Goal: Task Accomplishment & Management: Use online tool/utility

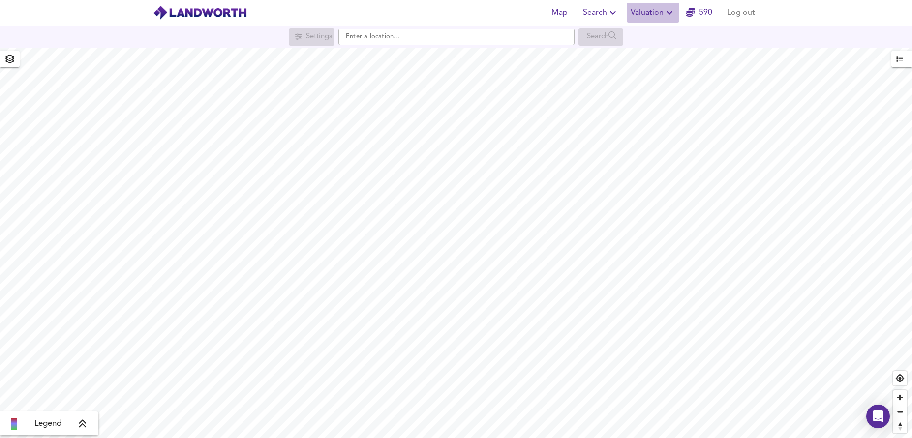
click at [657, 12] on span "Valuation" at bounding box center [653, 13] width 45 height 14
click at [664, 35] on li "New Valuation Report" at bounding box center [653, 36] width 118 height 18
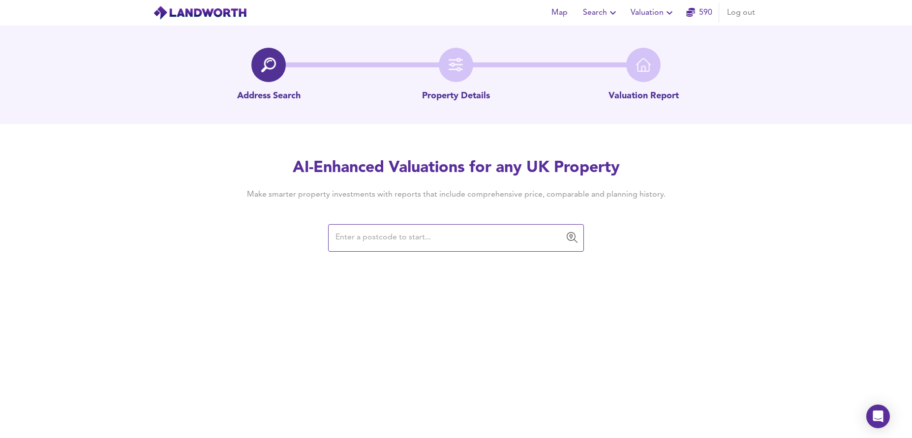
click at [431, 239] on input "text" at bounding box center [449, 238] width 232 height 19
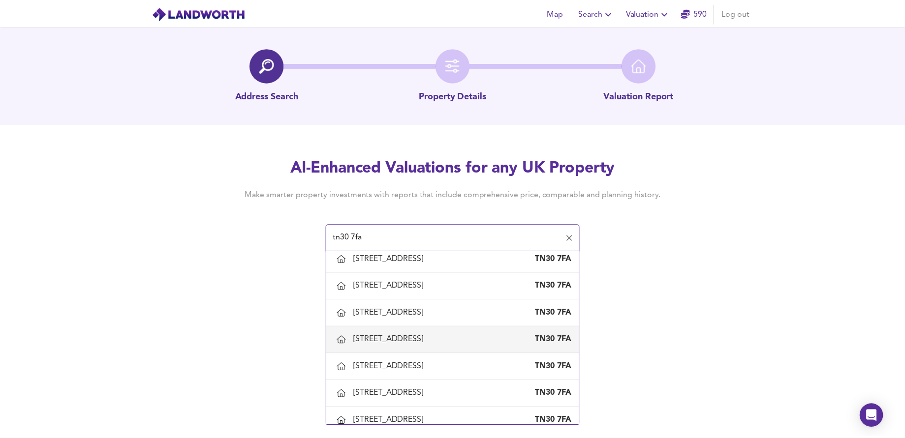
scroll to position [49, 0]
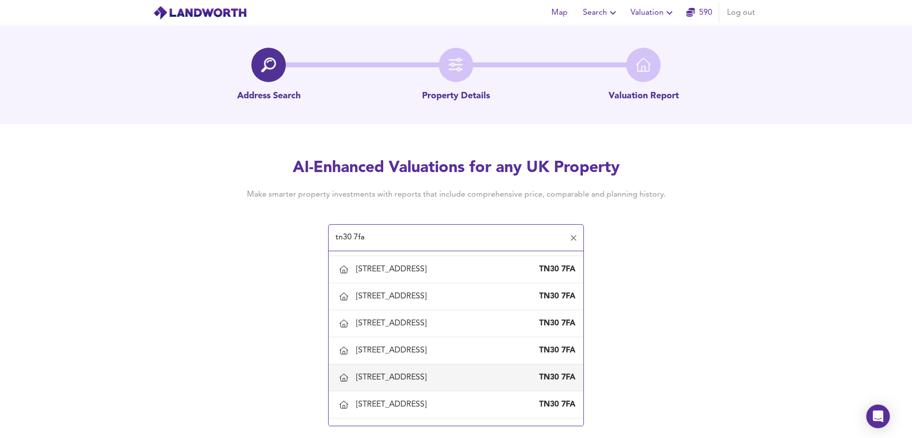
click at [438, 372] on div "[STREET_ADDRESS]" at bounding box center [456, 378] width 239 height 21
type input "[STREET_ADDRESS]"
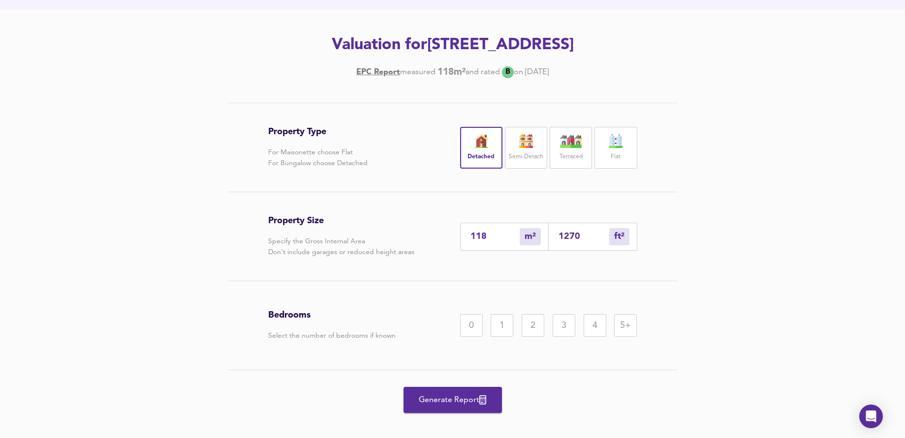
scroll to position [125, 0]
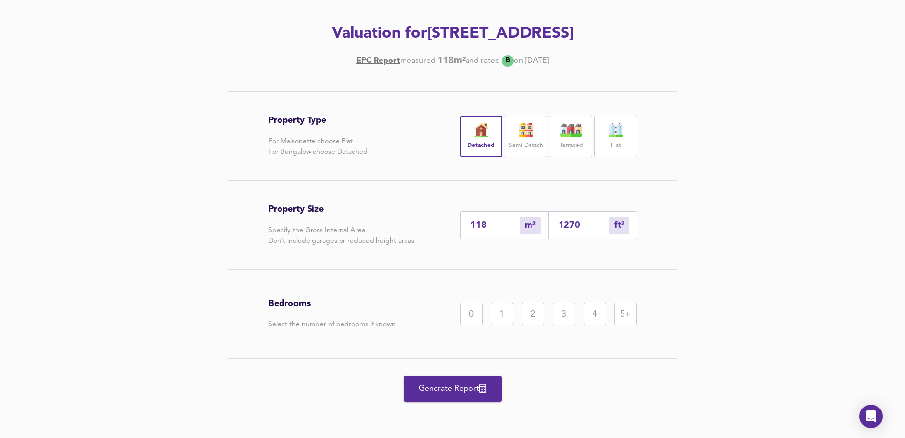
click at [457, 388] on span "Generate Report" at bounding box center [452, 389] width 79 height 14
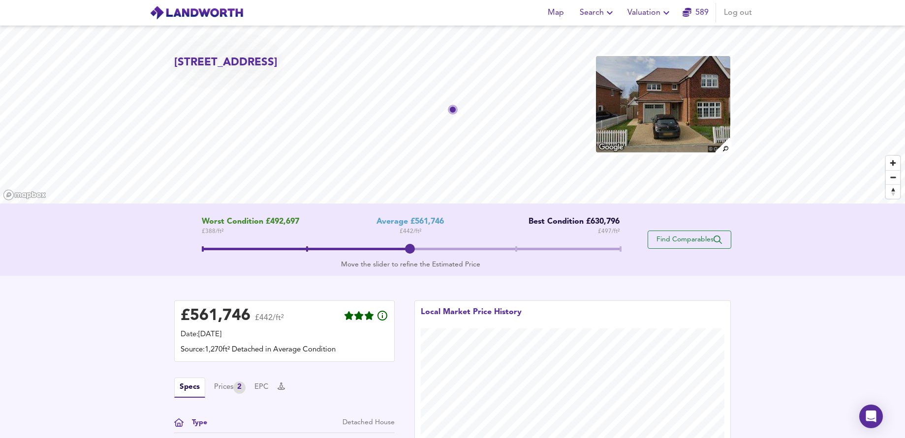
click at [692, 242] on span "Find Comparables" at bounding box center [689, 239] width 73 height 9
